Goal: Navigation & Orientation: Find specific page/section

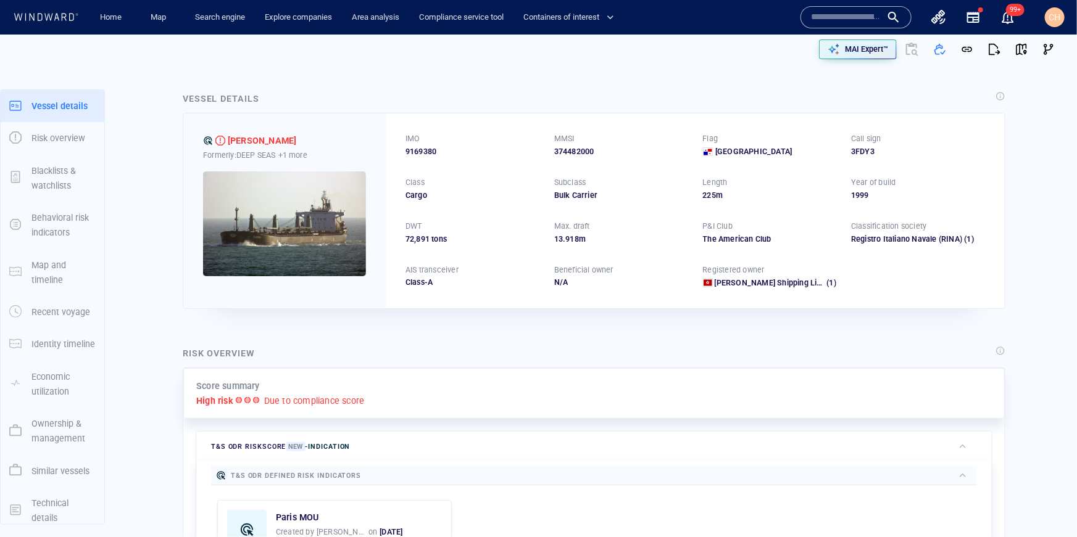
click at [1049, 17] on span "CH" at bounding box center [1055, 17] width 12 height 10
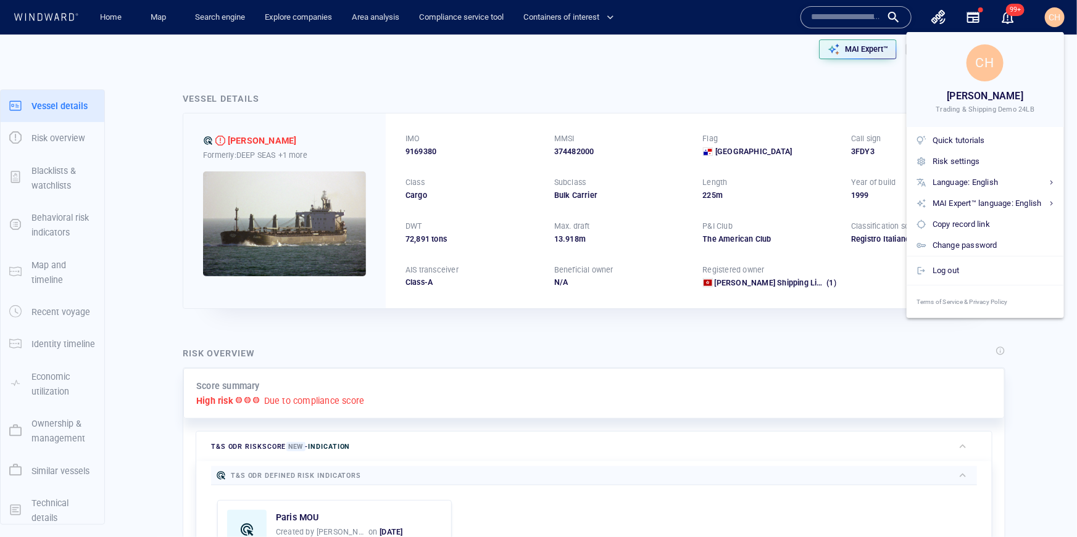
click at [557, 71] on div at bounding box center [538, 268] width 1077 height 537
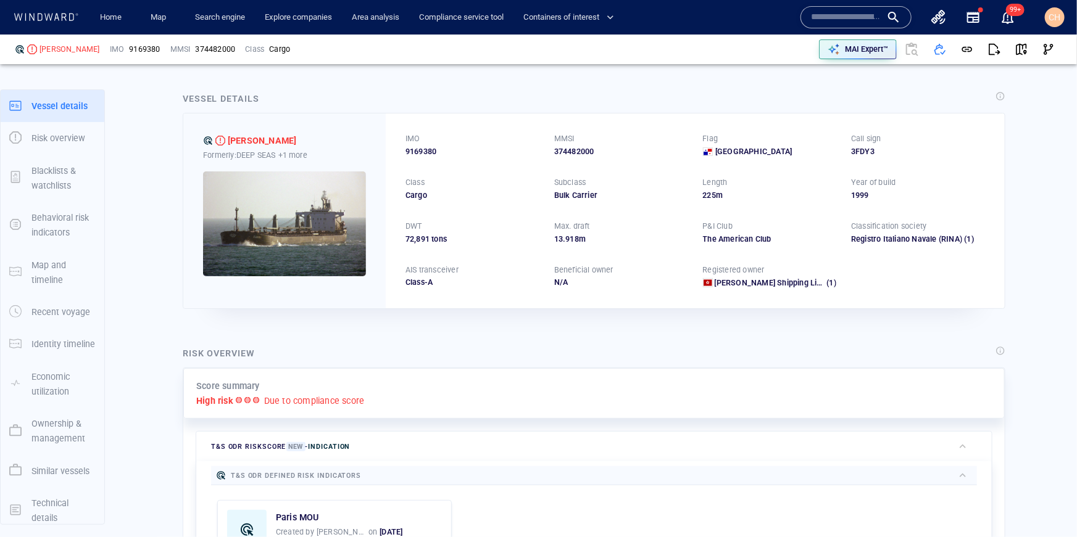
scroll to position [1, 0]
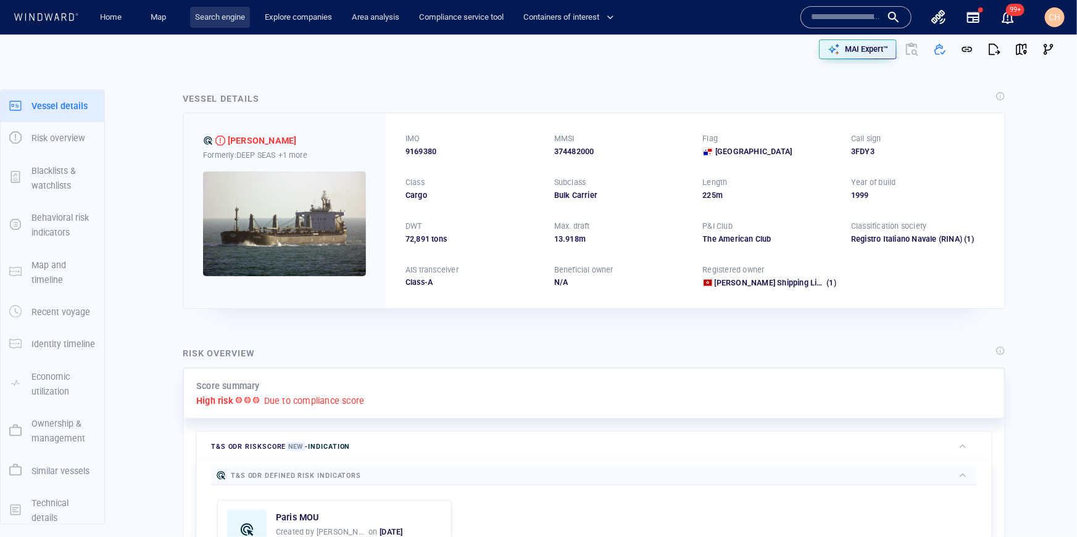
click at [231, 14] on link "Search engine" at bounding box center [220, 18] width 60 height 22
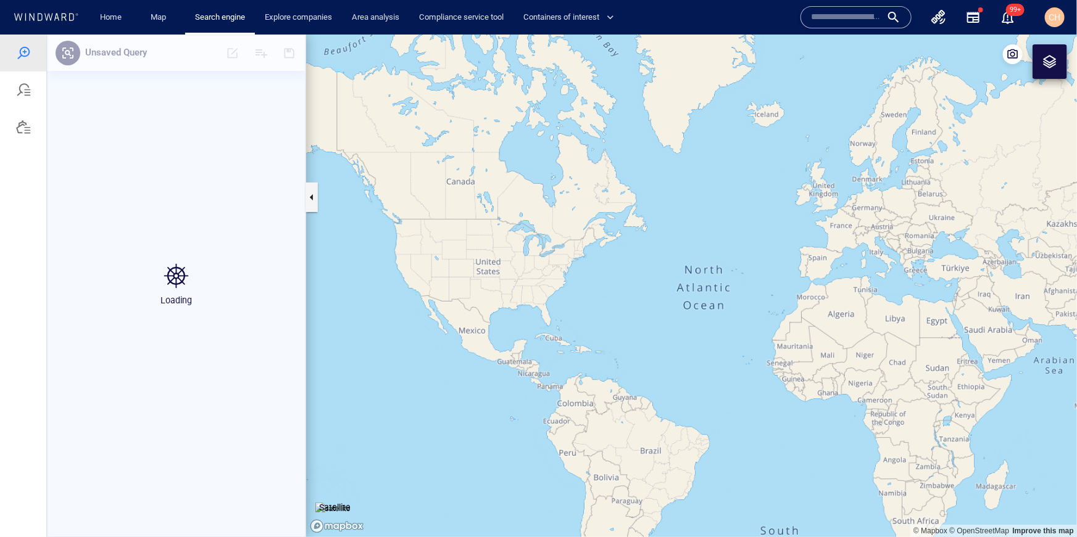
drag, startPoint x: 901, startPoint y: 325, endPoint x: 673, endPoint y: 256, distance: 238.3
click at [673, 256] on canvas "Map" at bounding box center [691, 285] width 771 height 503
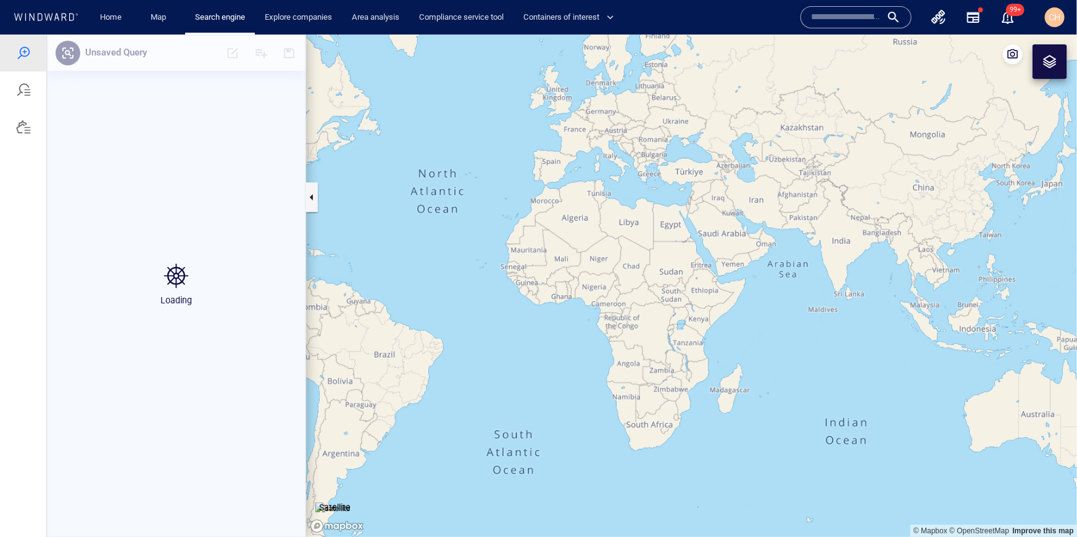
click at [826, 259] on canvas "Map" at bounding box center [691, 285] width 771 height 503
click at [803, 256] on canvas "Map" at bounding box center [691, 285] width 771 height 503
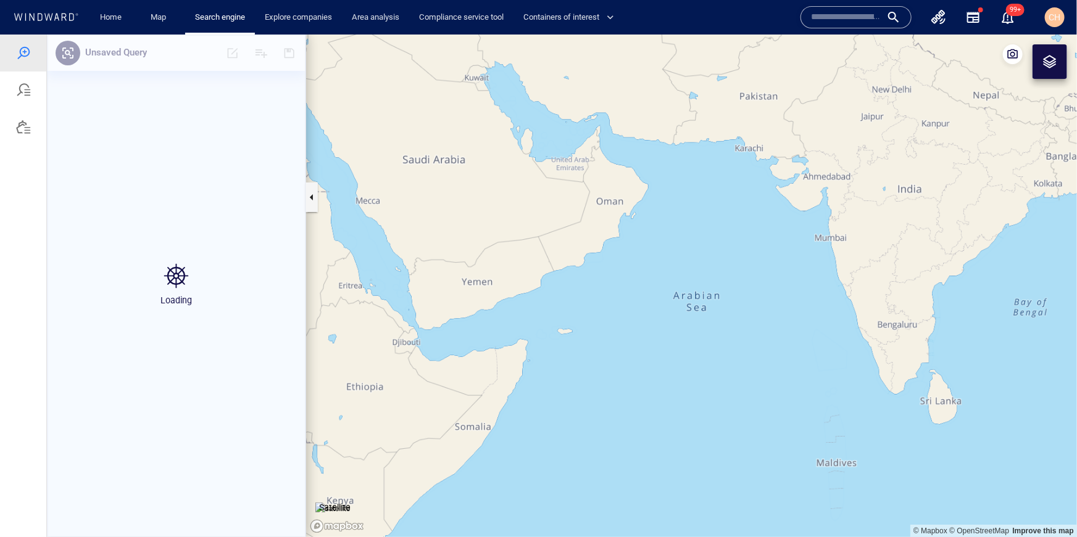
click at [803, 250] on canvas "Map" at bounding box center [691, 285] width 771 height 503
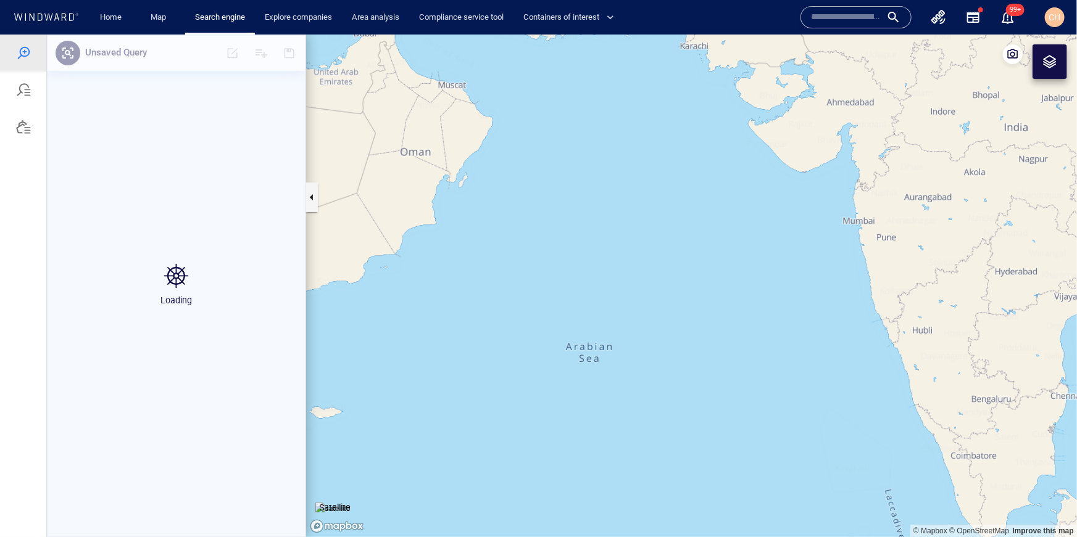
drag, startPoint x: 867, startPoint y: 271, endPoint x: 734, endPoint y: 218, distance: 143.4
click at [734, 218] on canvas "Map" at bounding box center [691, 285] width 771 height 503
